Goal: Information Seeking & Learning: Learn about a topic

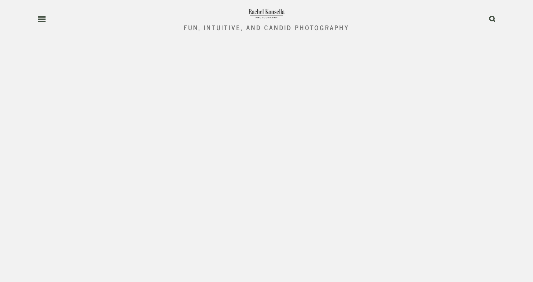
click at [41, 20] on icon at bounding box center [42, 19] width 8 height 6
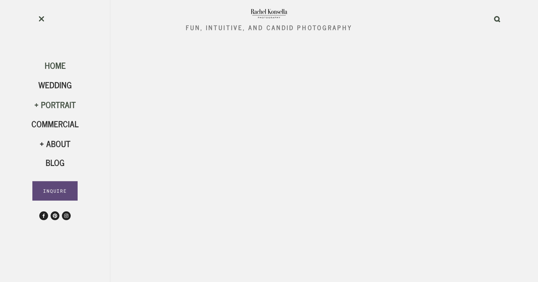
click at [62, 104] on div "Portrait" at bounding box center [54, 104] width 47 height 11
click at [53, 140] on span "Family" at bounding box center [55, 140] width 24 height 14
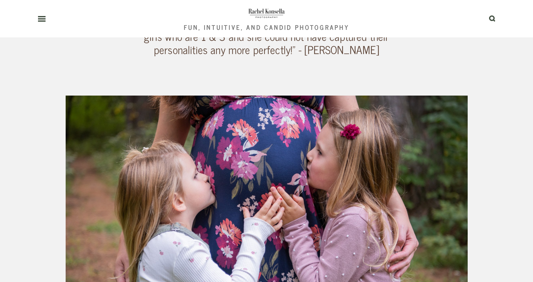
scroll to position [1092, 0]
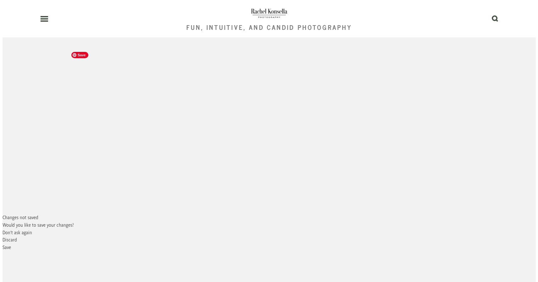
scroll to position [0, 0]
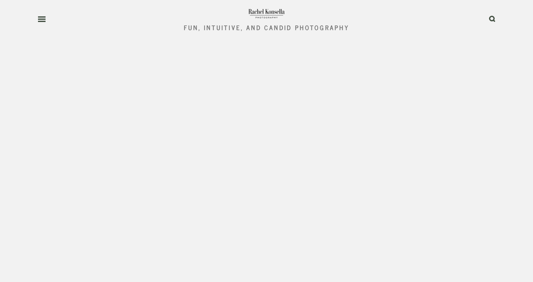
click at [40, 21] on use at bounding box center [42, 19] width 8 height 4
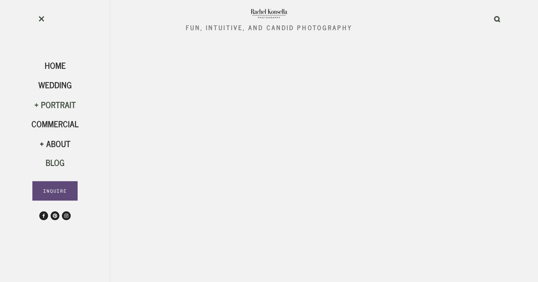
click at [62, 157] on span "Blog" at bounding box center [55, 162] width 19 height 14
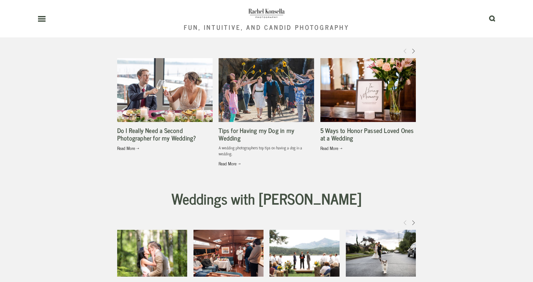
scroll to position [626, 0]
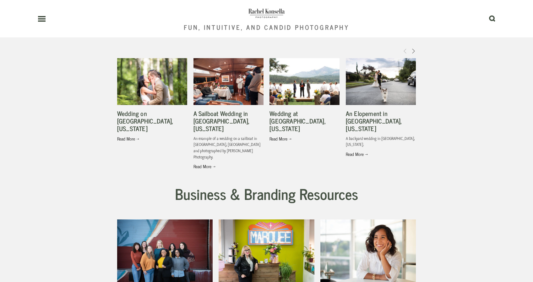
scroll to position [0, 0]
